Goal: Task Accomplishment & Management: Manage account settings

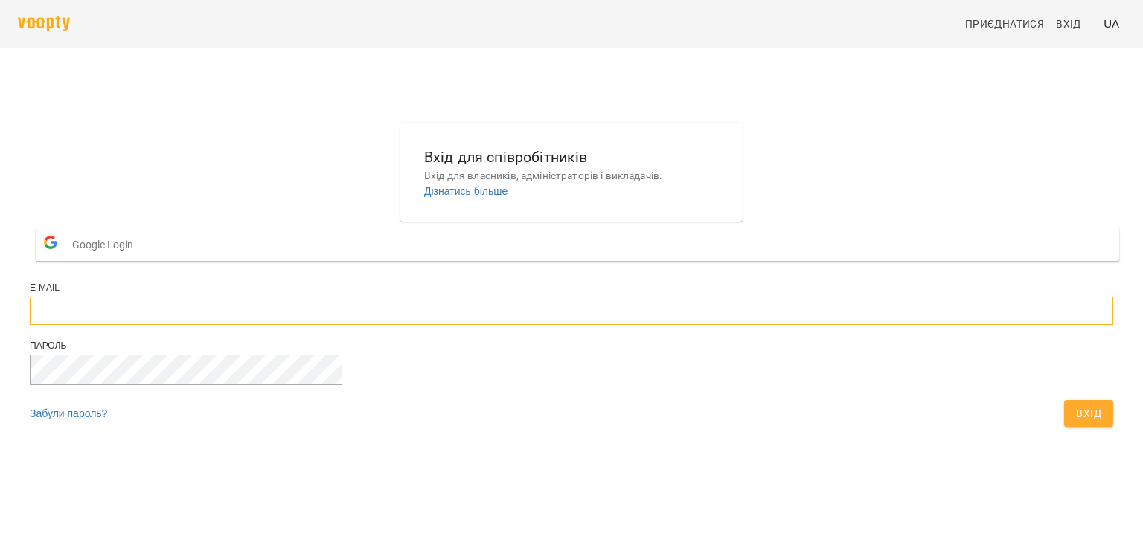
click at [506, 325] on input "email" at bounding box center [571, 311] width 1083 height 28
type input "**********"
click at [501, 388] on div "Пароль" at bounding box center [571, 370] width 1083 height 60
click at [1064, 400] on button "Вхід" at bounding box center [1088, 413] width 49 height 27
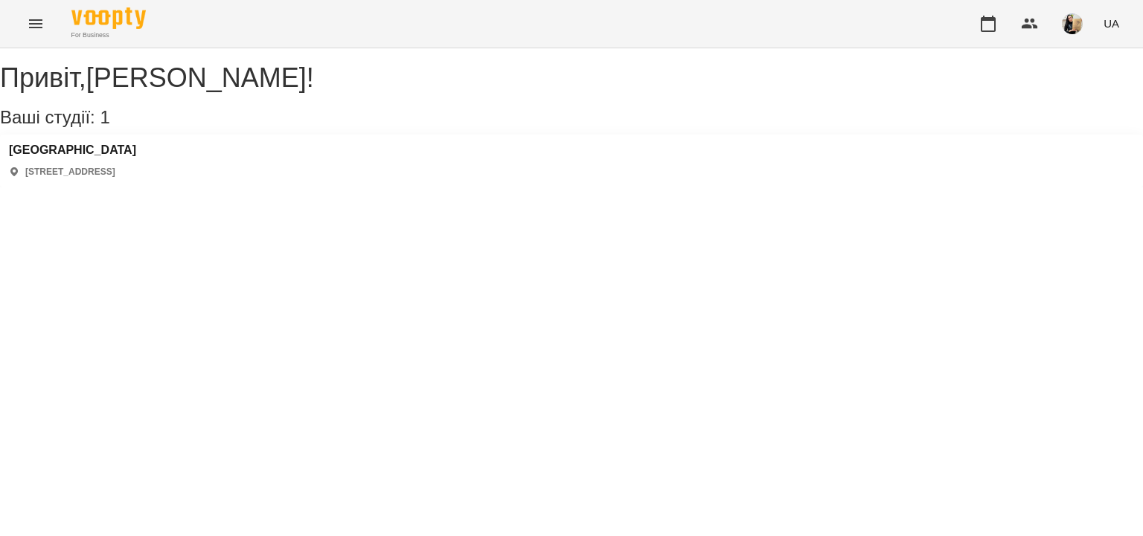
click at [40, 24] on icon "Menu" at bounding box center [35, 23] width 13 height 9
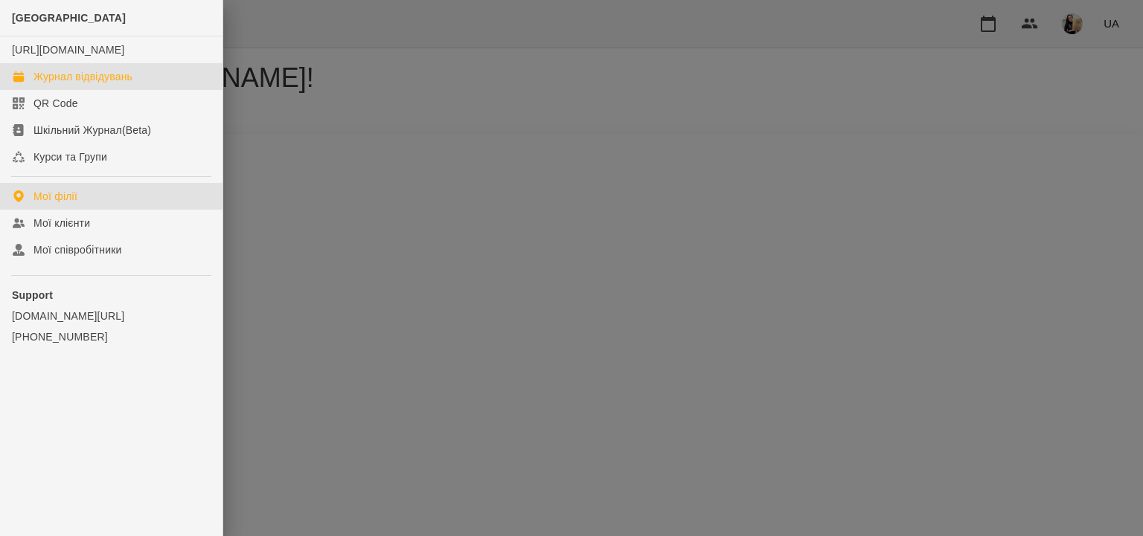
click at [114, 90] on link "Журнал відвідувань" at bounding box center [111, 76] width 222 height 27
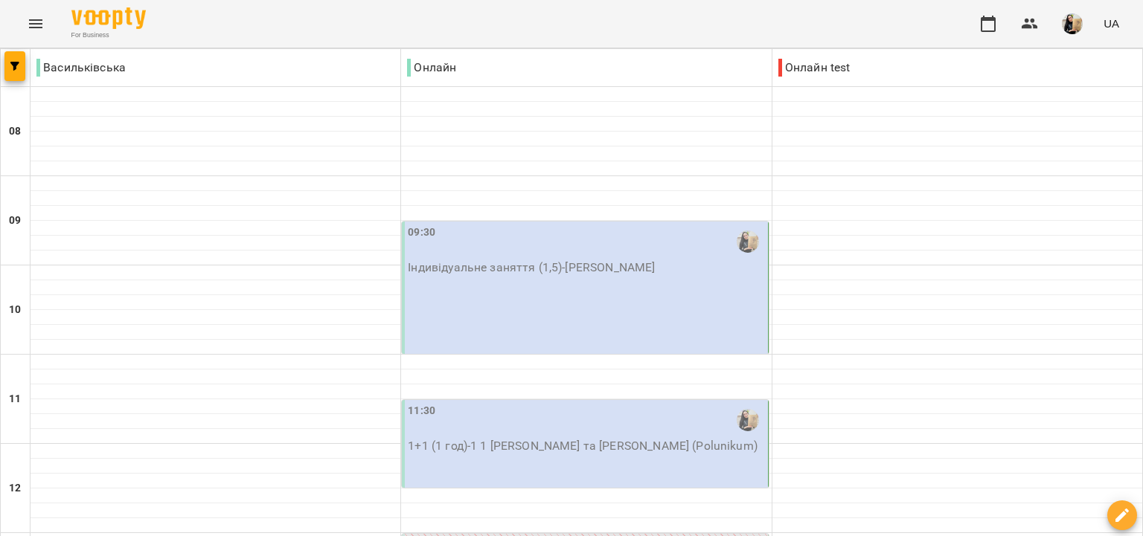
click at [603, 265] on p "Індивідуальне заняття (1,5) - Анна Зернова" at bounding box center [586, 268] width 356 height 18
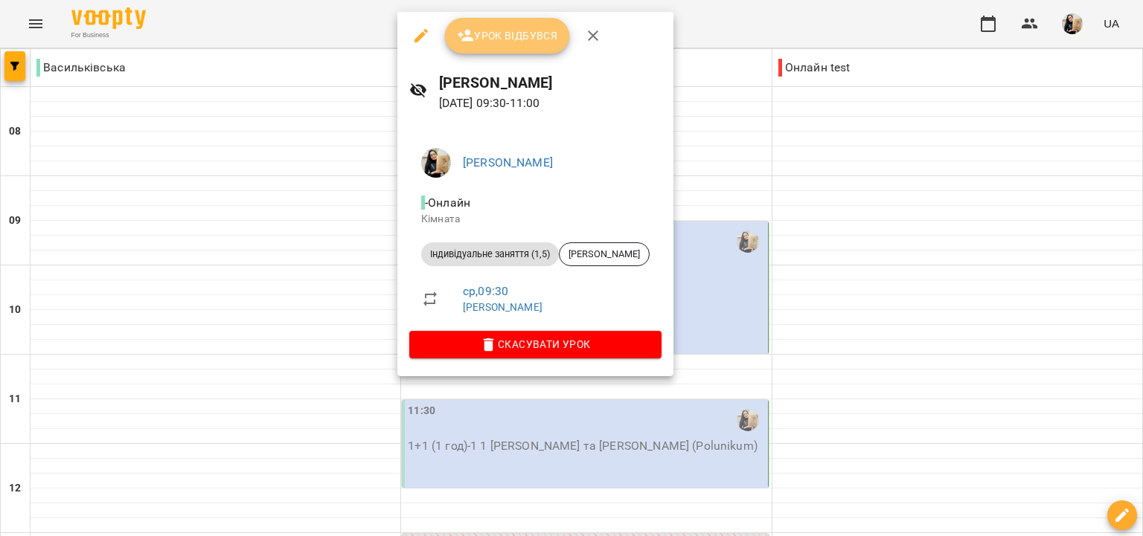
click at [533, 39] on span "Урок відбувся" at bounding box center [507, 36] width 101 height 18
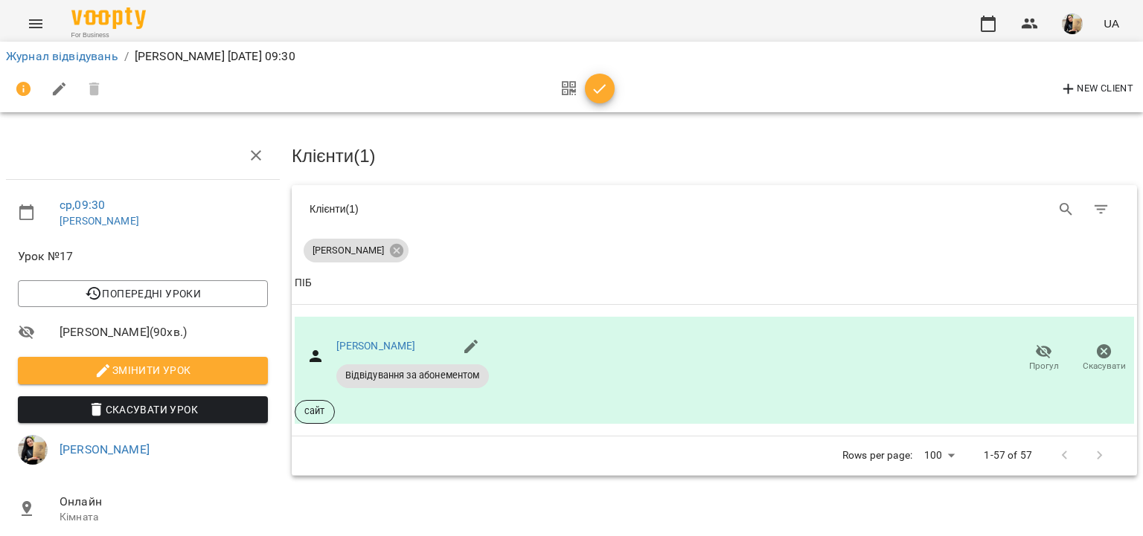
click at [595, 98] on button "button" at bounding box center [600, 89] width 30 height 30
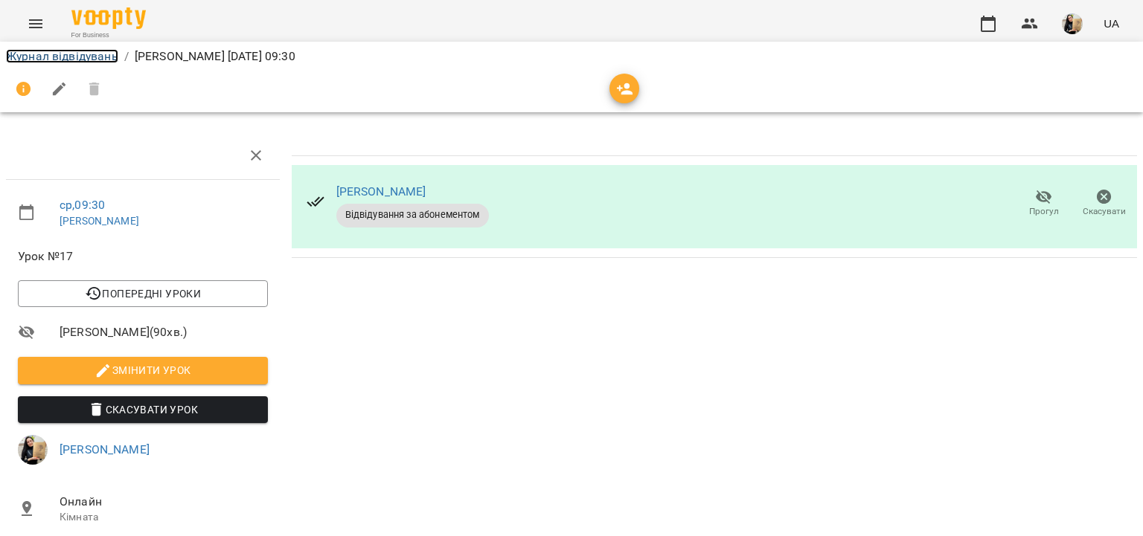
click at [68, 49] on link "Журнал відвідувань" at bounding box center [62, 56] width 112 height 14
